Goal: Use online tool/utility: Use online tool/utility

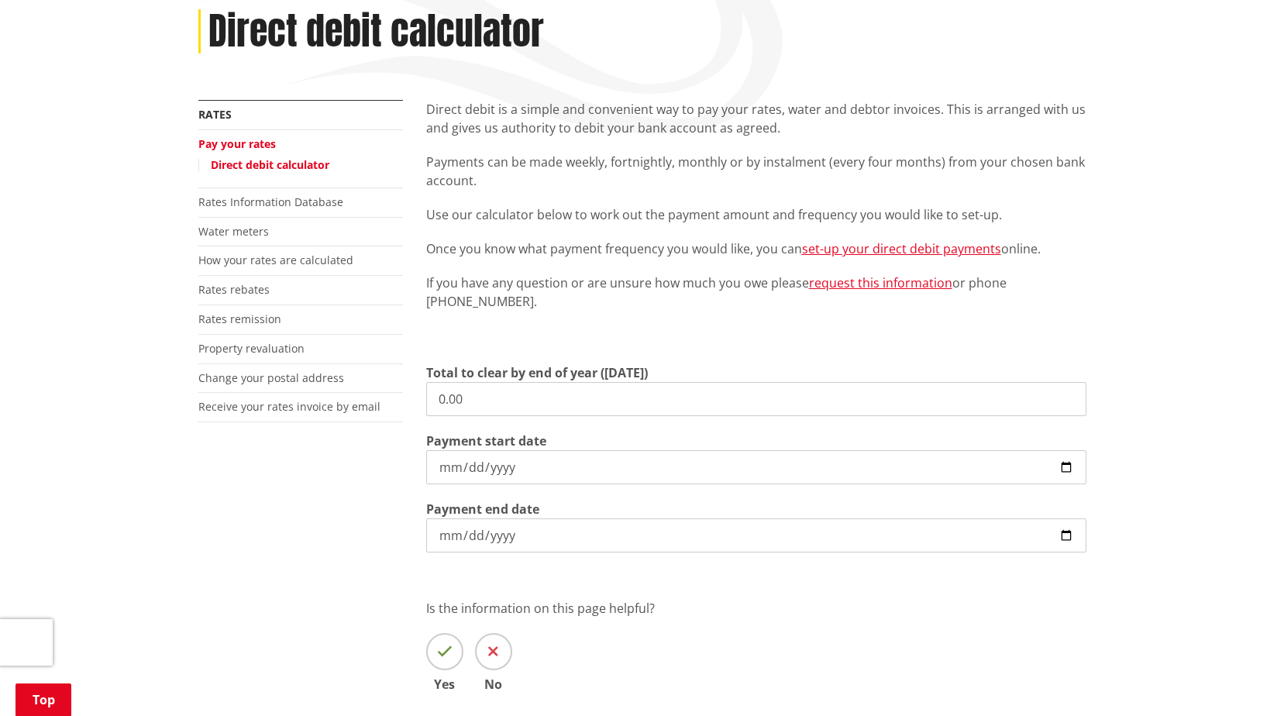
scroll to position [232, 0]
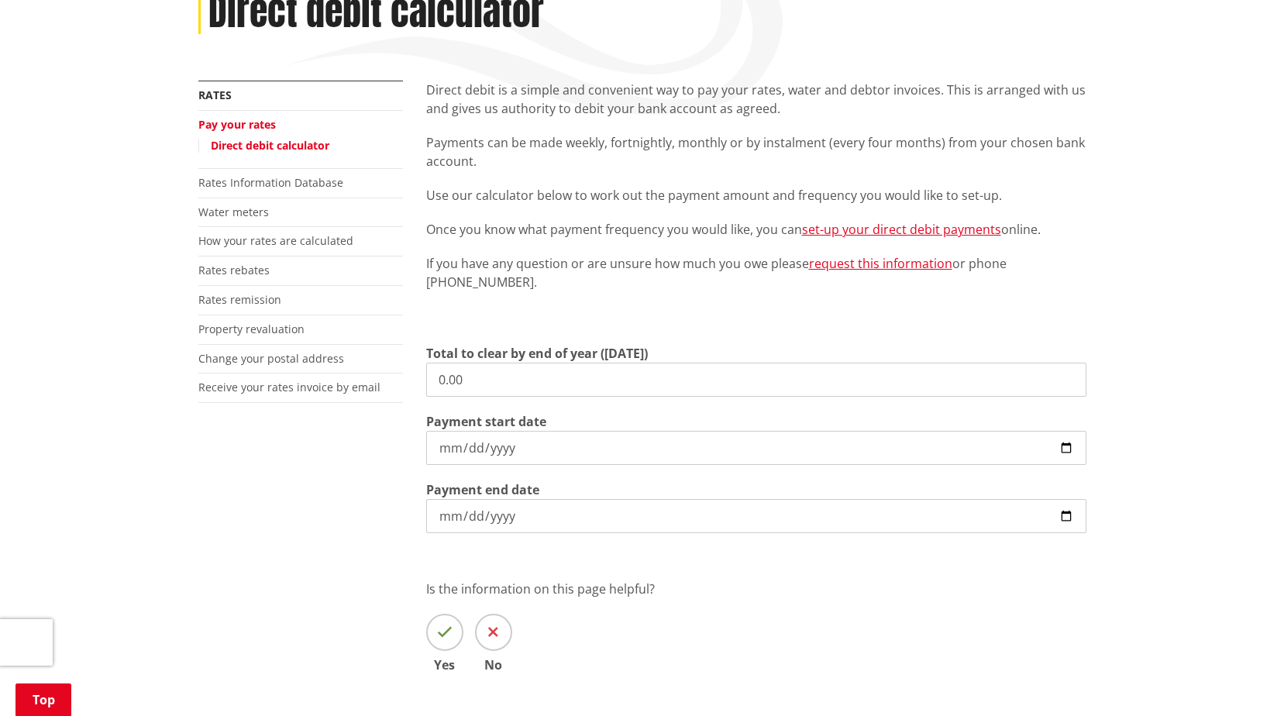
drag, startPoint x: 491, startPoint y: 377, endPoint x: 421, endPoint y: 373, distance: 70.6
click at [421, 373] on div "Direct debit is a simple and convenient way to pay your rates, water and debtor…" at bounding box center [755, 399] width 683 height 637
type input "4,027.40"
click at [541, 438] on input "[DATE]" at bounding box center [756, 448] width 660 height 34
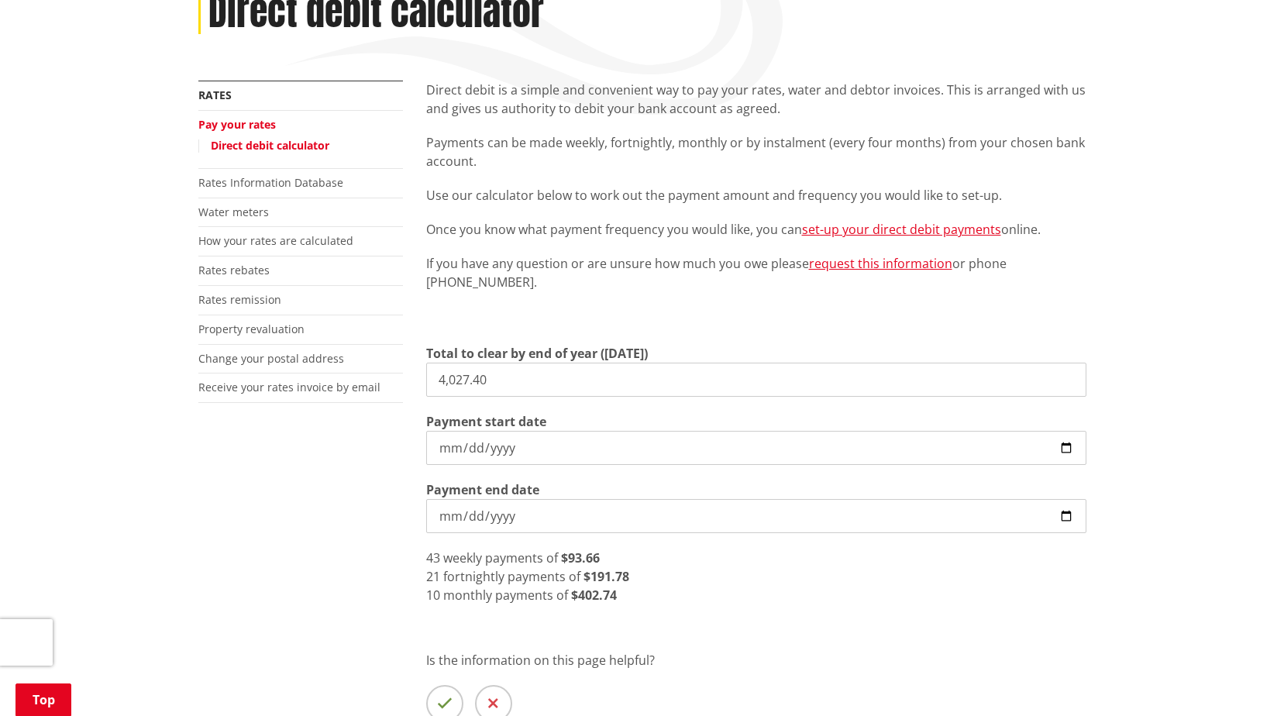
click at [1060, 445] on input "[DATE]" at bounding box center [756, 448] width 660 height 34
click at [1068, 447] on input "[DATE]" at bounding box center [756, 448] width 660 height 34
type input "[DATE]"
click at [507, 379] on input "4,027.40" at bounding box center [756, 380] width 660 height 34
type input "4"
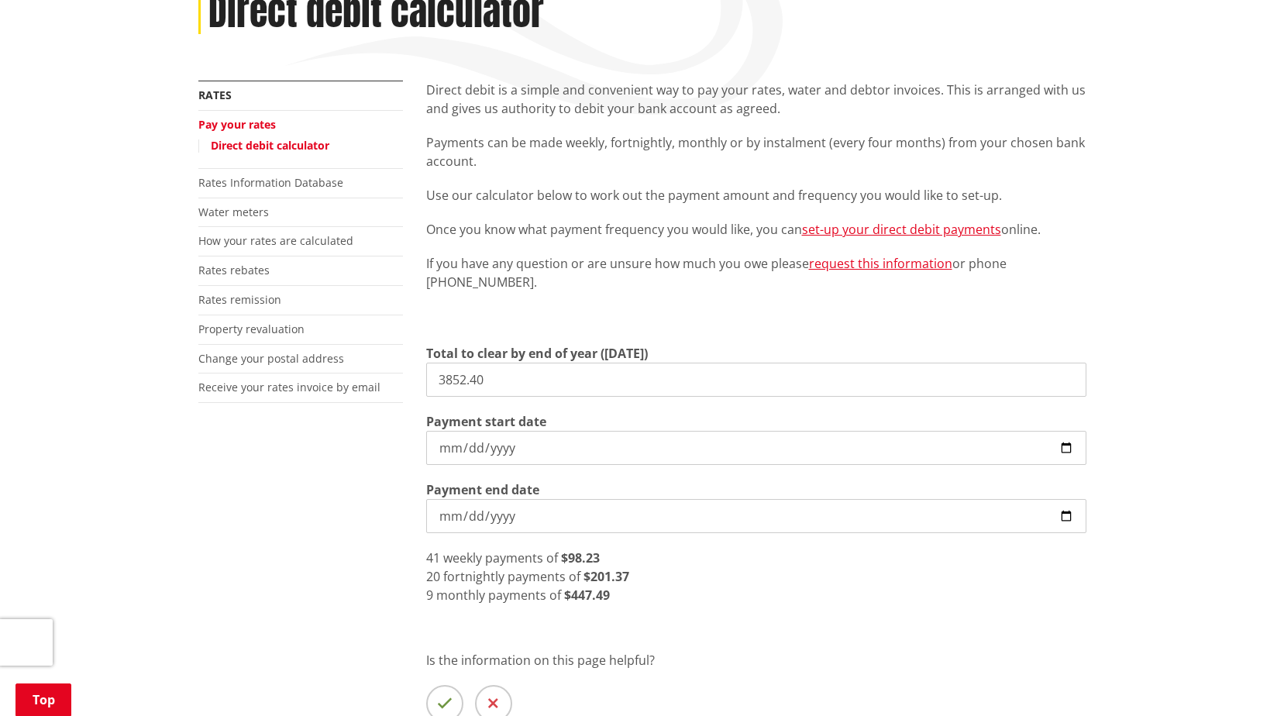
type input "3,852.40"
click at [730, 578] on div "20 fortnightly payments of $192.62" at bounding box center [756, 576] width 660 height 19
click at [555, 372] on input "3,852.40" at bounding box center [756, 380] width 660 height 34
drag, startPoint x: 510, startPoint y: 373, endPoint x: 496, endPoint y: 372, distance: 14.8
click at [496, 372] on input "3,852.40" at bounding box center [756, 380] width 660 height 34
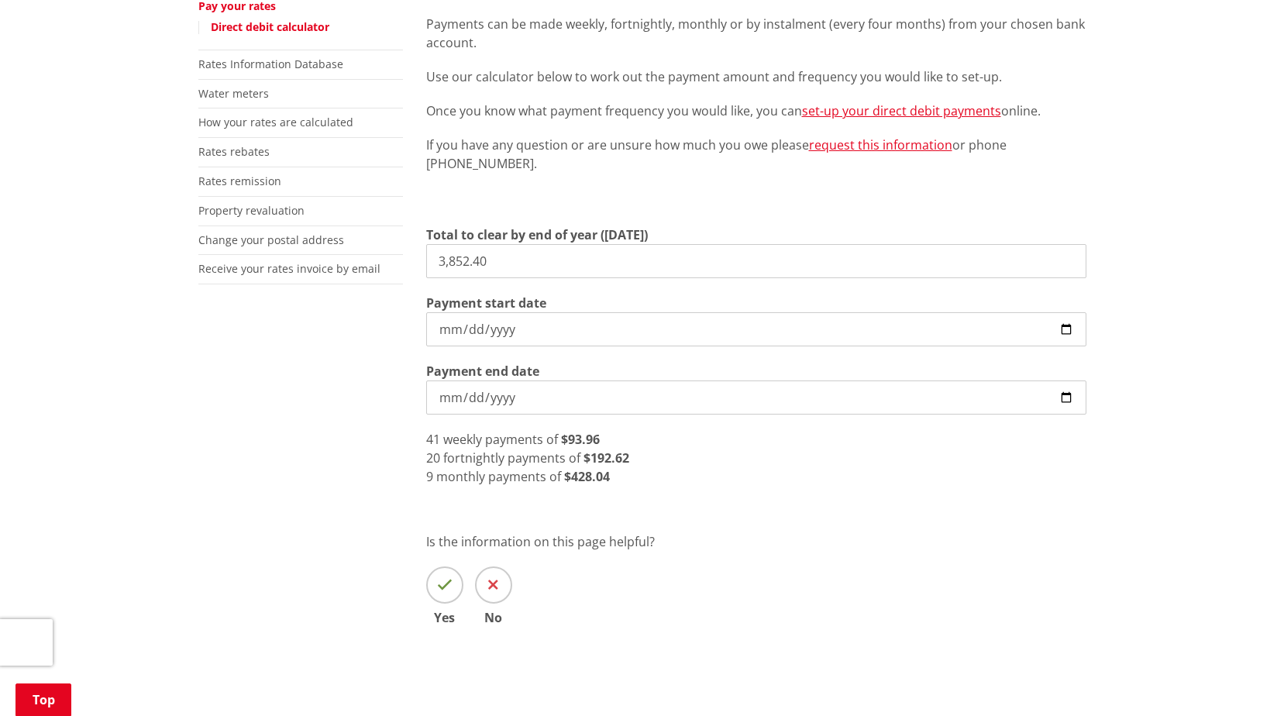
scroll to position [407, 0]
